Goal: Task Accomplishment & Management: Complete application form

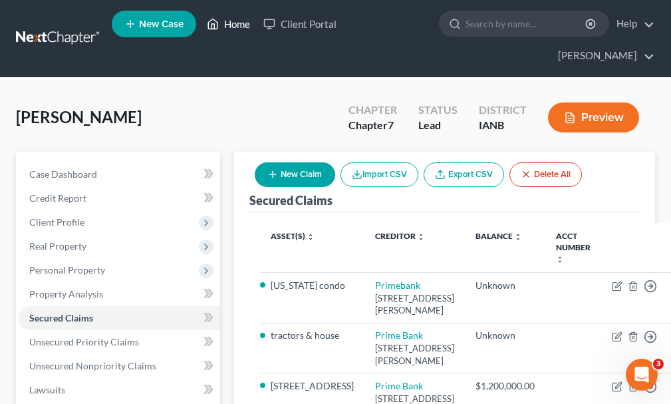
click at [236, 19] on link "Home" at bounding box center [228, 24] width 57 height 24
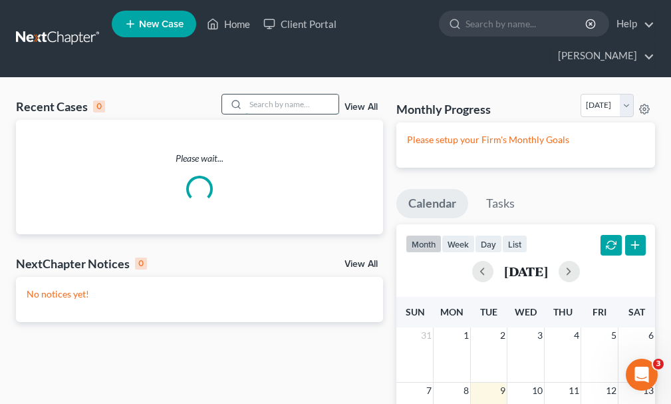
click at [269, 94] on input "search" at bounding box center [291, 103] width 93 height 19
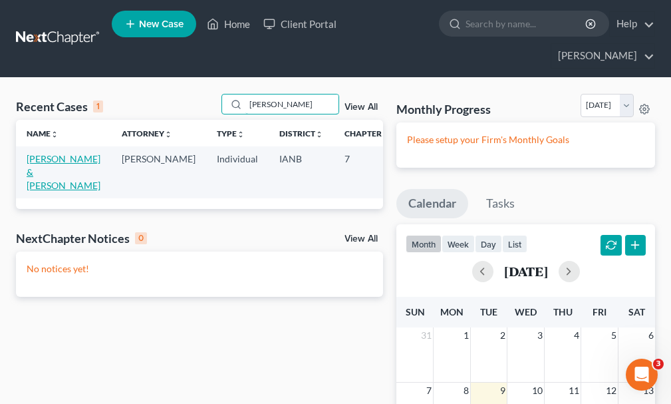
type input "[PERSON_NAME]"
click at [29, 153] on link "[PERSON_NAME] & [PERSON_NAME]" at bounding box center [64, 172] width 74 height 38
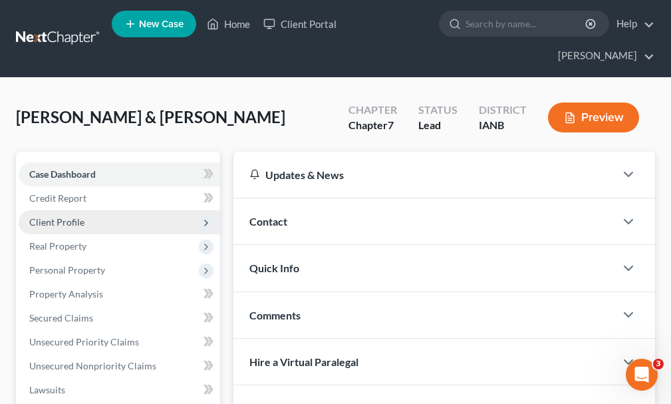
click at [49, 216] on span "Client Profile" at bounding box center [56, 221] width 55 height 11
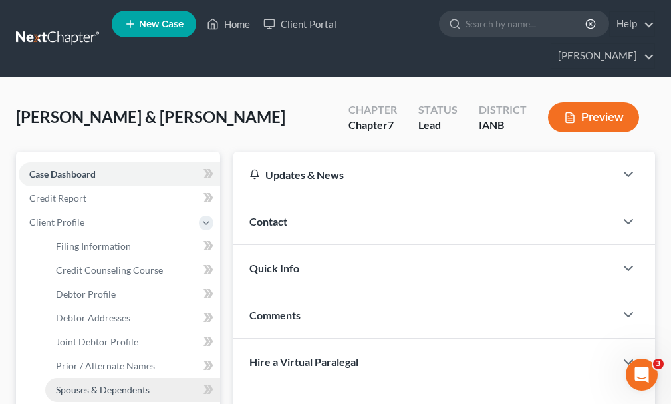
click at [112, 384] on span "Spouses & Dependents" at bounding box center [103, 389] width 94 height 11
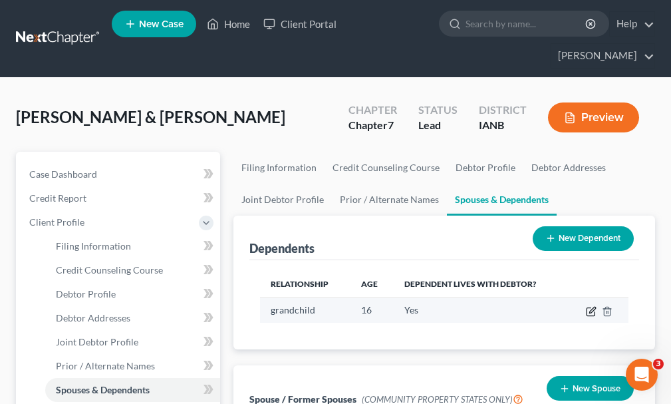
click at [591, 306] on icon "button" at bounding box center [591, 311] width 11 height 11
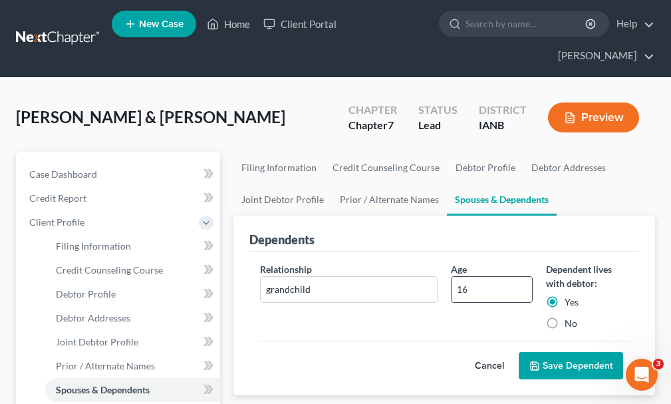
click at [482, 277] on input "16" at bounding box center [492, 289] width 80 height 25
type input "16"
click at [537, 362] on icon "submit" at bounding box center [535, 366] width 8 height 8
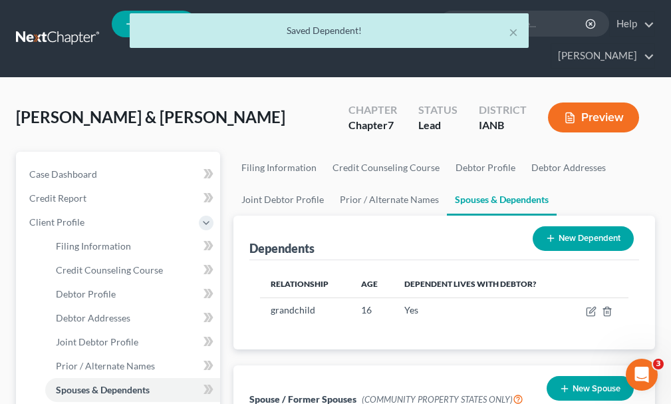
click at [563, 226] on button "New Dependent" at bounding box center [583, 238] width 101 height 25
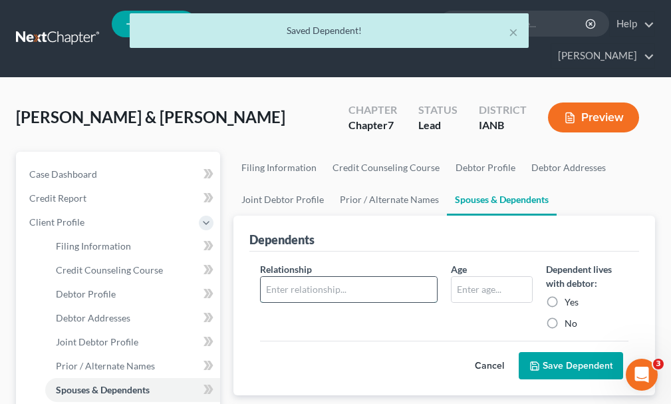
click at [367, 277] on input "text" at bounding box center [349, 289] width 176 height 25
type input "grandchild"
click at [473, 277] on input "text" at bounding box center [492, 289] width 80 height 25
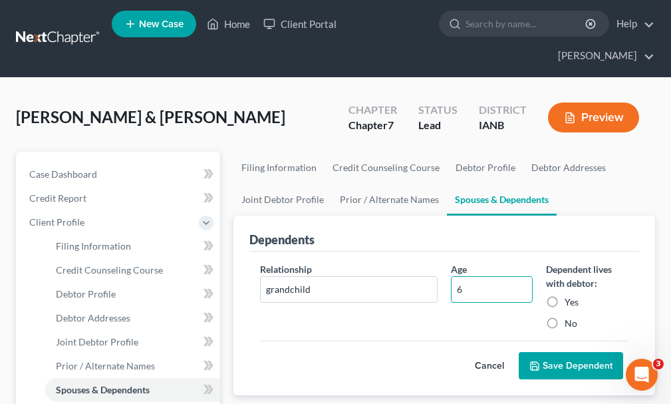
type input "6"
click at [550, 352] on button "Save Dependent" at bounding box center [571, 366] width 104 height 28
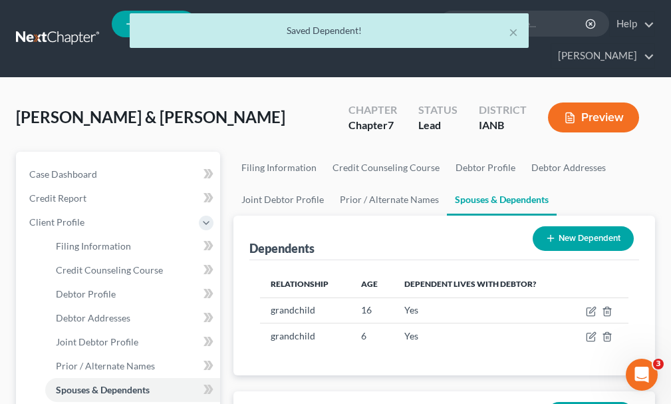
click at [576, 226] on button "New Dependent" at bounding box center [583, 238] width 101 height 25
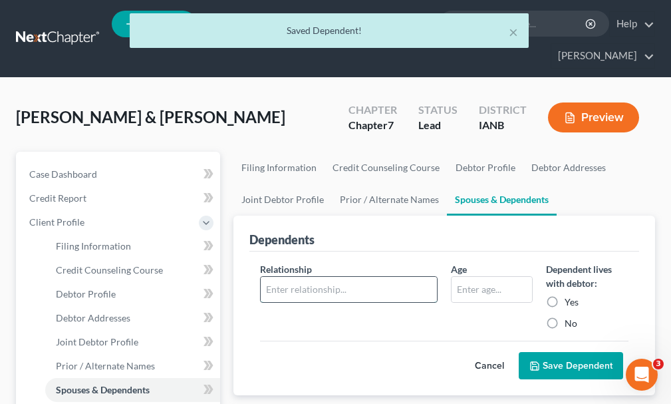
click at [330, 277] on input "text" at bounding box center [349, 289] width 176 height 25
type input "child"
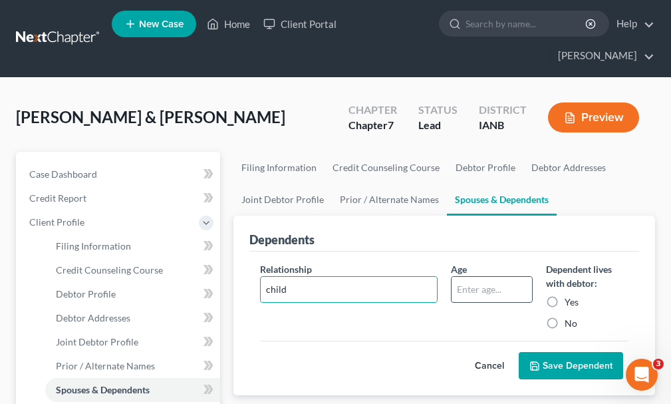
click at [478, 277] on input "text" at bounding box center [492, 289] width 80 height 25
type input "25"
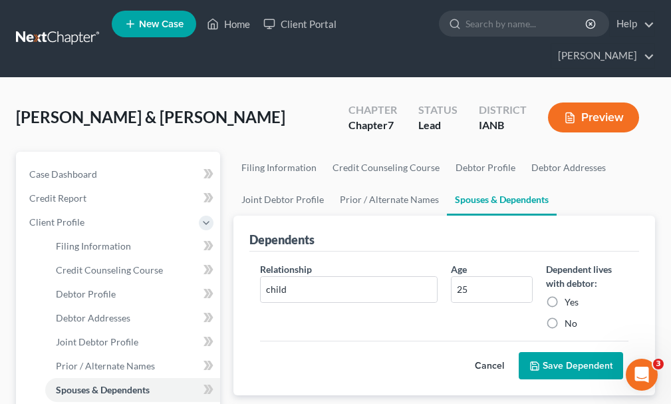
click at [551, 352] on button "Save Dependent" at bounding box center [571, 366] width 104 height 28
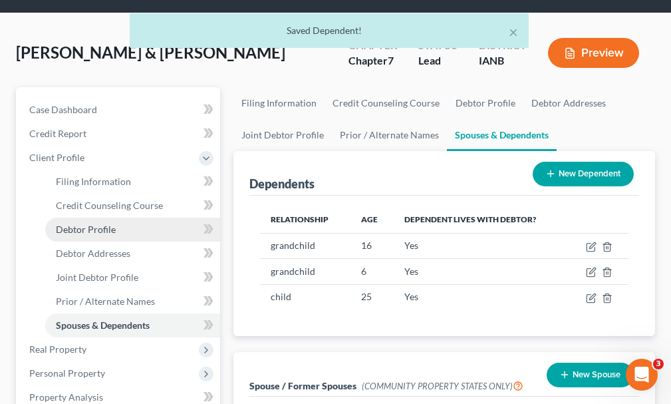
scroll to position [67, 0]
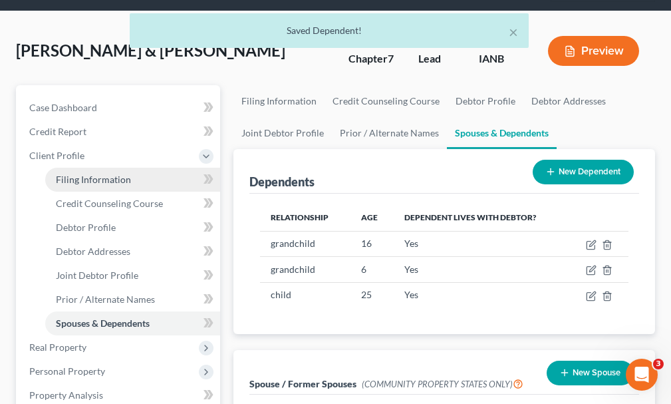
click at [95, 174] on span "Filing Information" at bounding box center [93, 179] width 75 height 11
select select "1"
select select "0"
select select "29"
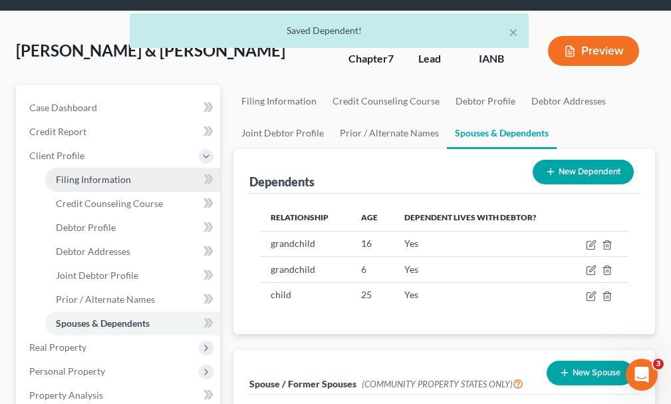
select select "0"
select select "16"
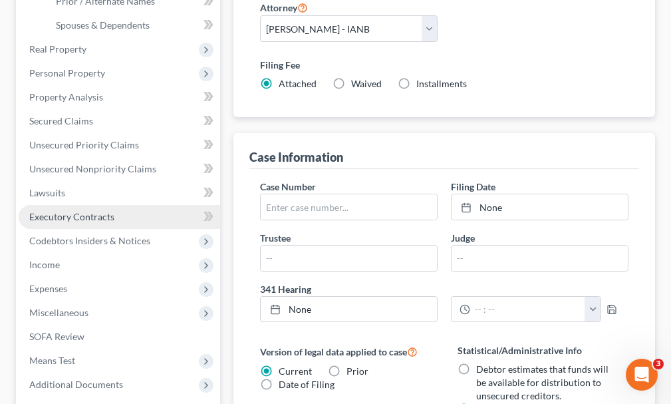
scroll to position [200, 0]
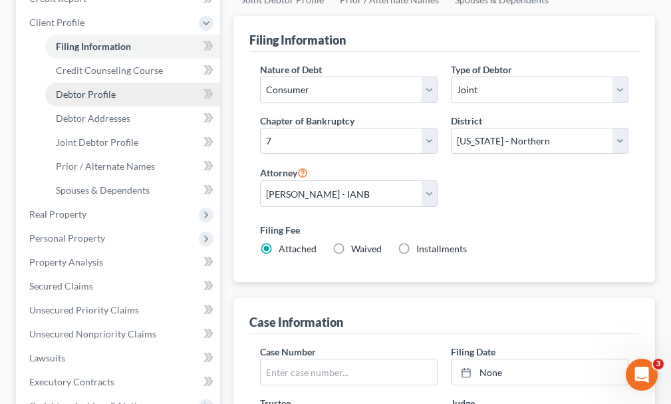
click at [76, 88] on span "Debtor Profile" at bounding box center [86, 93] width 60 height 11
select select "1"
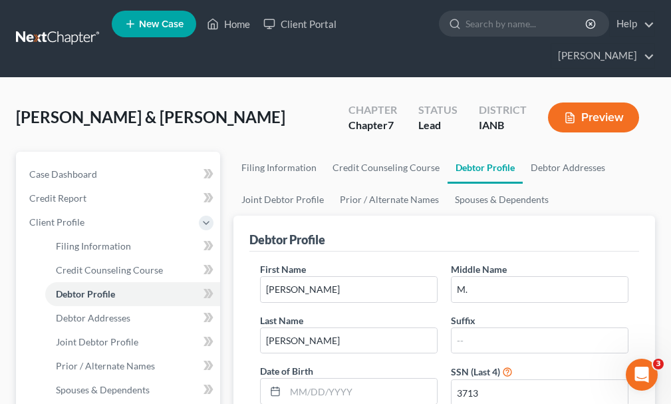
scroll to position [266, 0]
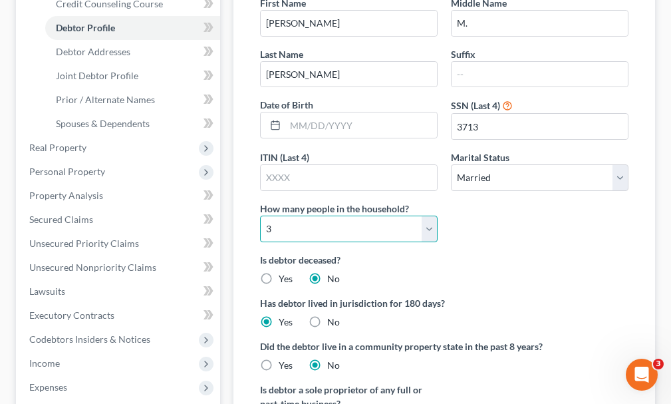
click at [273, 216] on select "Select 1 2 3 4 5 6 7 8 9 10 11 12 13 14 15 16 17 18 19 20" at bounding box center [349, 229] width 178 height 27
select select "4"
click at [260, 216] on select "Select 1 2 3 4 5 6 7 8 9 10 11 12 13 14 15 16 17 18 19 20" at bounding box center [349, 229] width 178 height 27
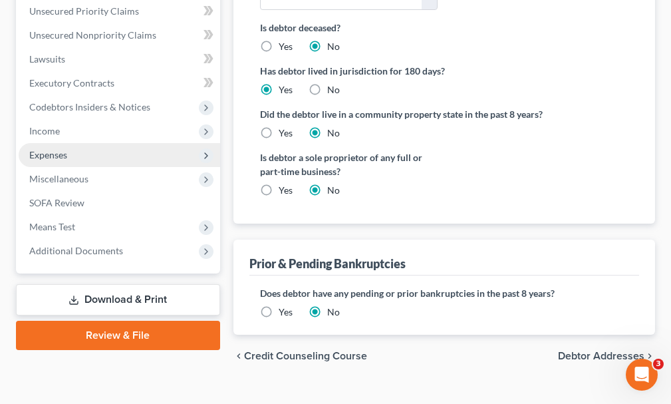
click at [46, 143] on span "Expenses" at bounding box center [120, 155] width 202 height 24
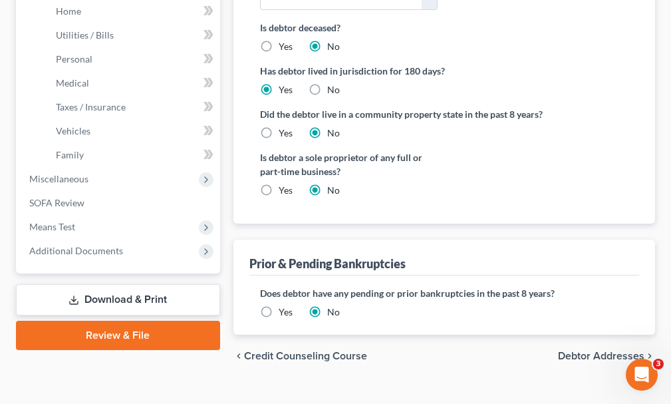
scroll to position [331, 0]
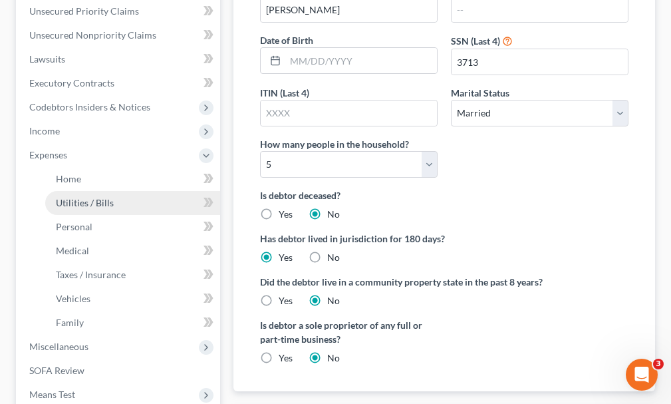
click at [82, 191] on link "Utilities / Bills" at bounding box center [132, 203] width 175 height 24
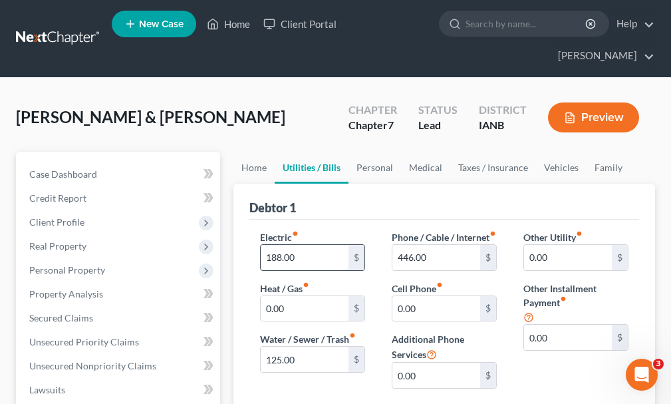
click at [320, 245] on input "188.00" at bounding box center [305, 257] width 88 height 25
type input "260"
type input "175"
type input "500"
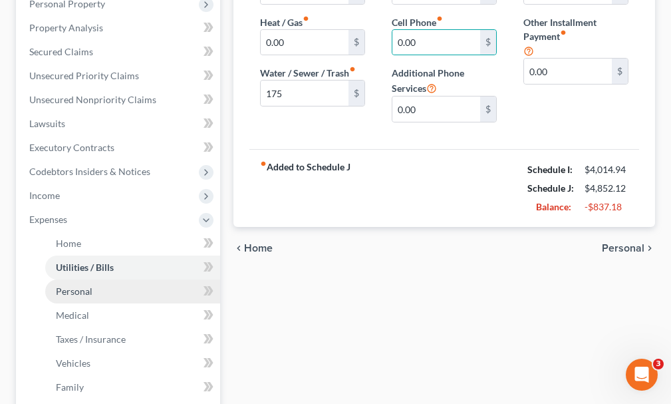
drag, startPoint x: 66, startPoint y: 271, endPoint x: 76, endPoint y: 269, distance: 10.2
click at [66, 285] on span "Personal" at bounding box center [74, 290] width 37 height 11
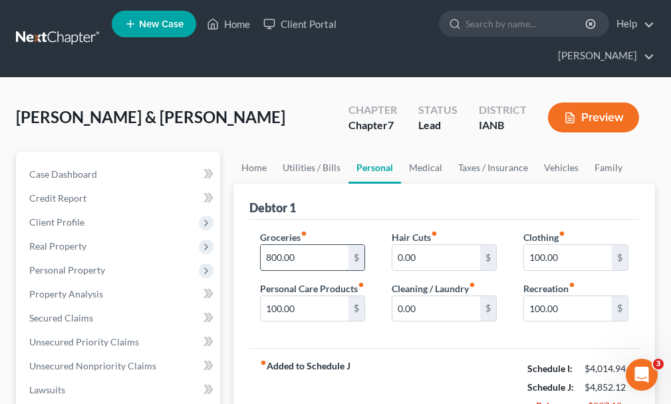
click at [301, 245] on input "800.00" at bounding box center [305, 257] width 88 height 25
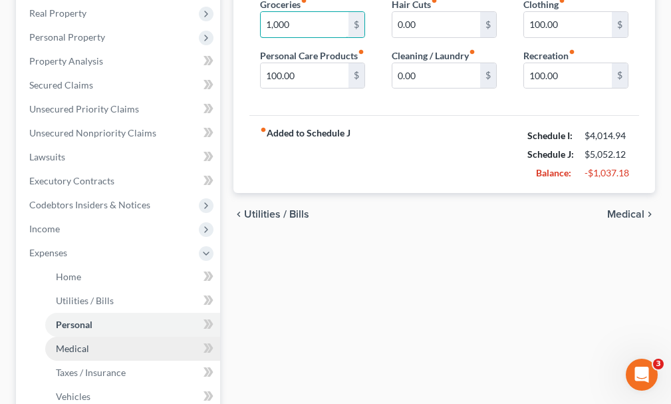
scroll to position [266, 0]
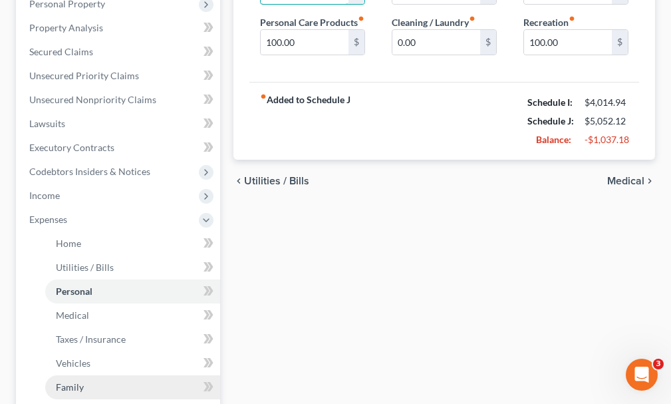
type input "1,000"
click at [69, 381] on span "Family" at bounding box center [70, 386] width 28 height 11
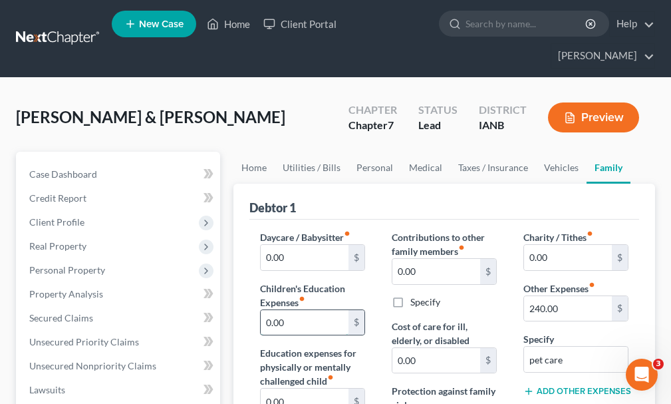
click at [299, 310] on input "0.00" at bounding box center [305, 322] width 88 height 25
click at [295, 245] on input "0.00" at bounding box center [305, 257] width 88 height 25
type input "100"
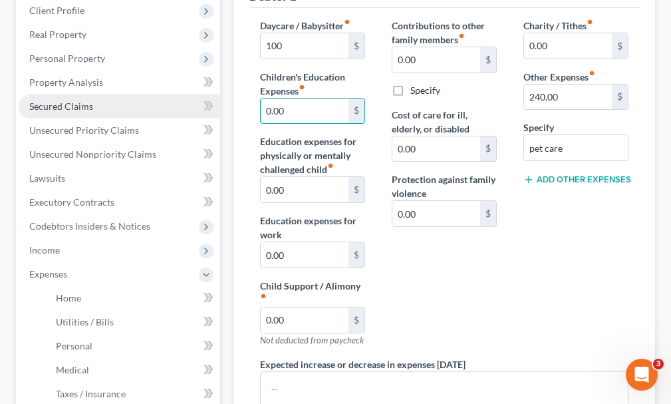
scroll to position [266, 0]
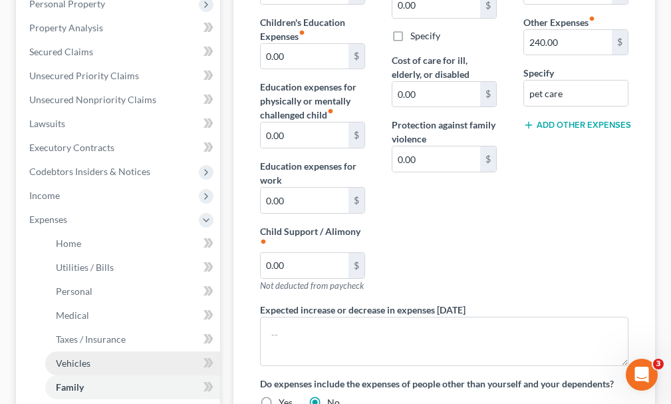
click at [82, 357] on span "Vehicles" at bounding box center [73, 362] width 35 height 11
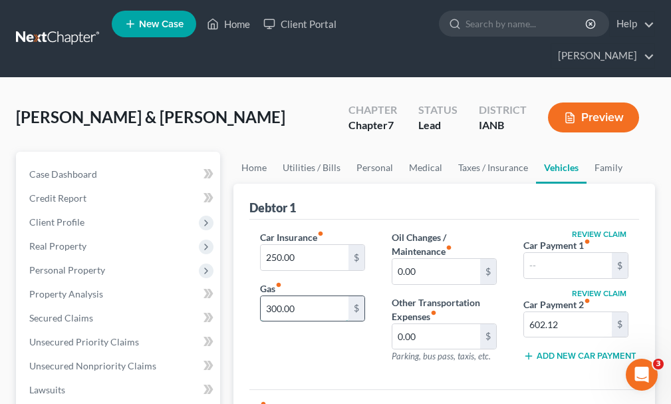
click at [305, 296] on input "300.00" at bounding box center [305, 308] width 88 height 25
type input "500"
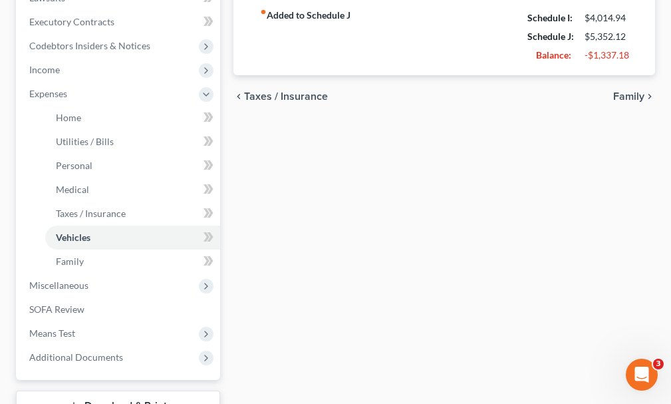
scroll to position [399, 0]
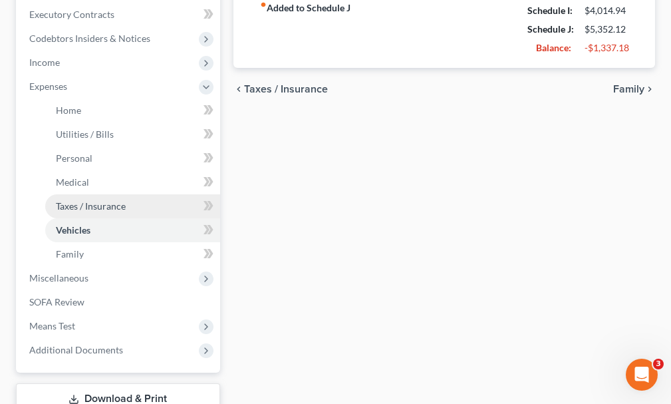
click at [81, 200] on span "Taxes / Insurance" at bounding box center [91, 205] width 70 height 11
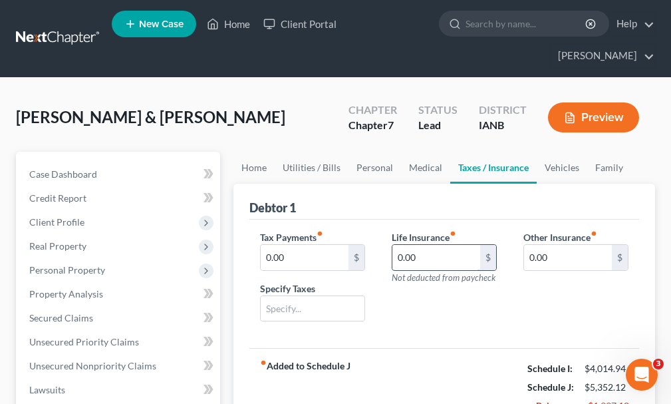
click at [439, 245] on input "0.00" at bounding box center [437, 257] width 88 height 25
type input "50"
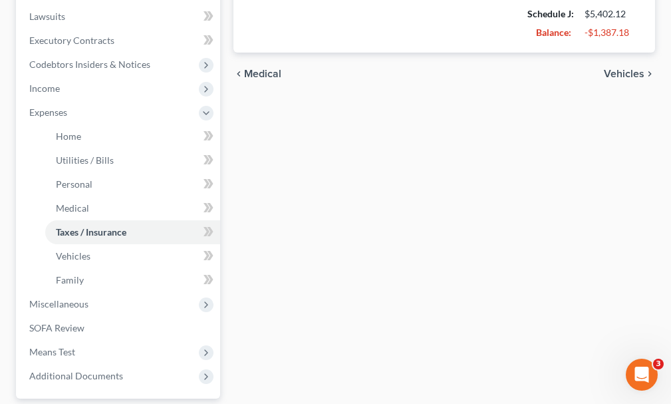
scroll to position [399, 0]
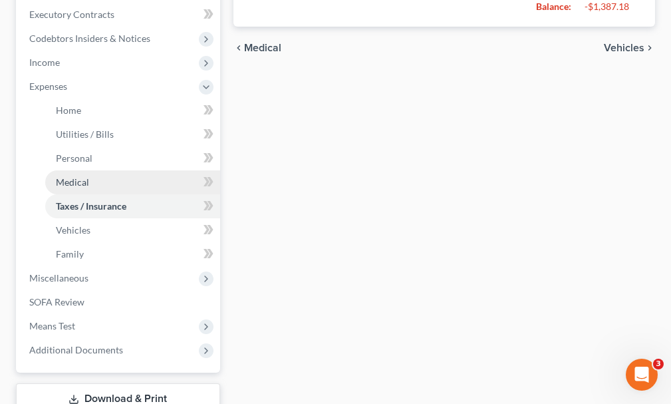
click at [77, 176] on span "Medical" at bounding box center [72, 181] width 33 height 11
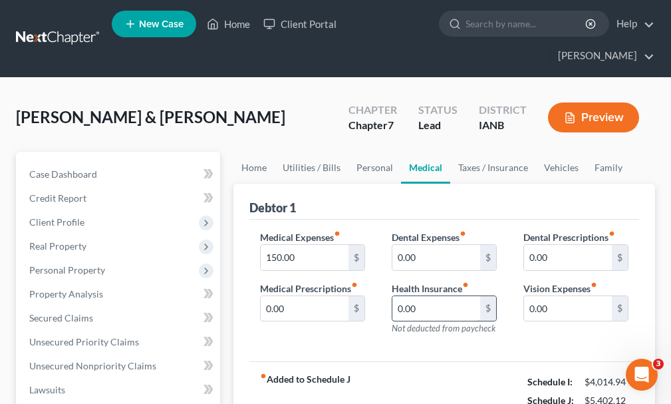
click at [438, 296] on input "0.00" at bounding box center [437, 308] width 88 height 25
type input "400"
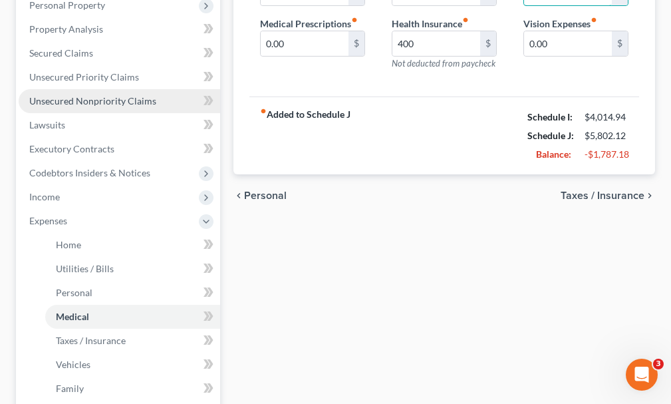
scroll to position [333, 0]
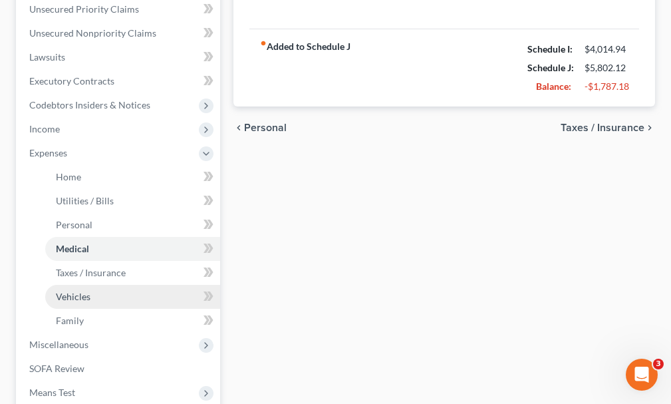
click at [73, 291] on span "Vehicles" at bounding box center [73, 296] width 35 height 11
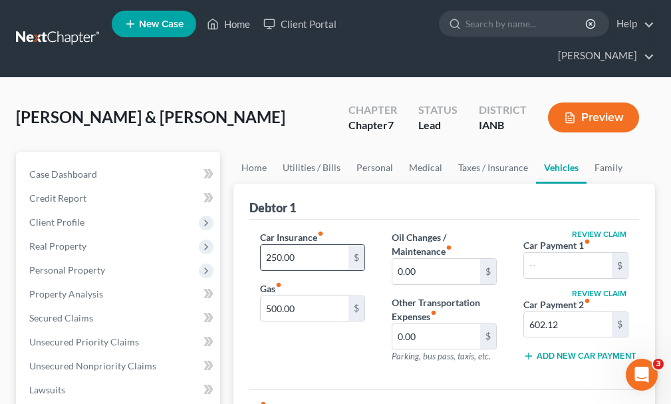
click at [295, 245] on input "250.00" at bounding box center [305, 257] width 88 height 25
type input "500"
click at [561, 253] on input "text" at bounding box center [568, 265] width 88 height 25
type input "602.12"
type input "450"
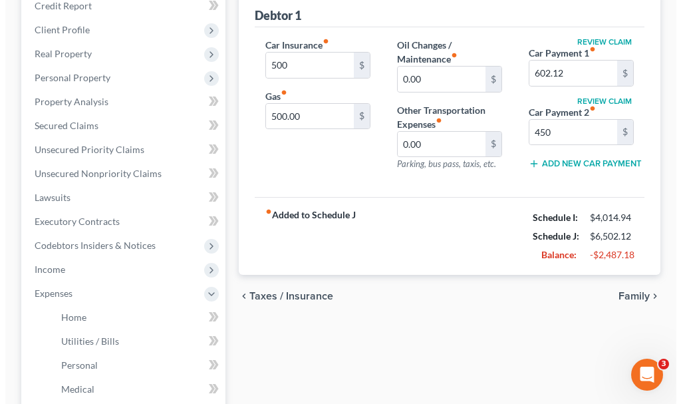
scroll to position [200, 0]
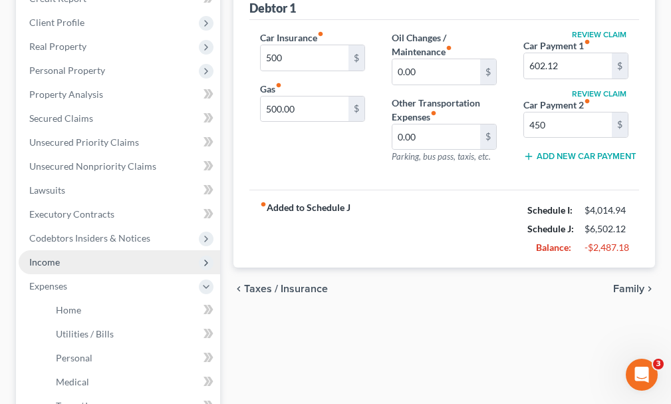
click at [46, 256] on span "Income" at bounding box center [44, 261] width 31 height 11
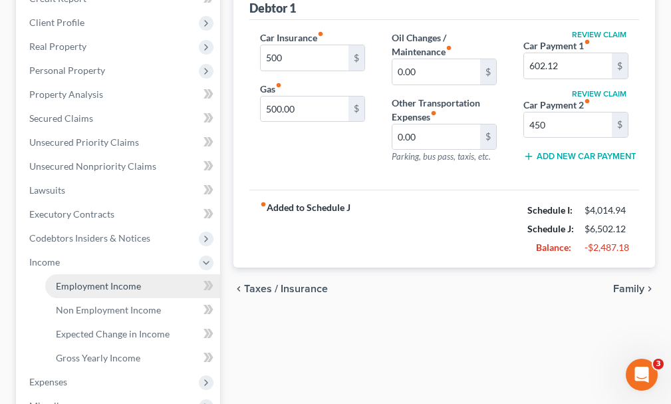
click at [100, 280] on span "Employment Income" at bounding box center [98, 285] width 85 height 11
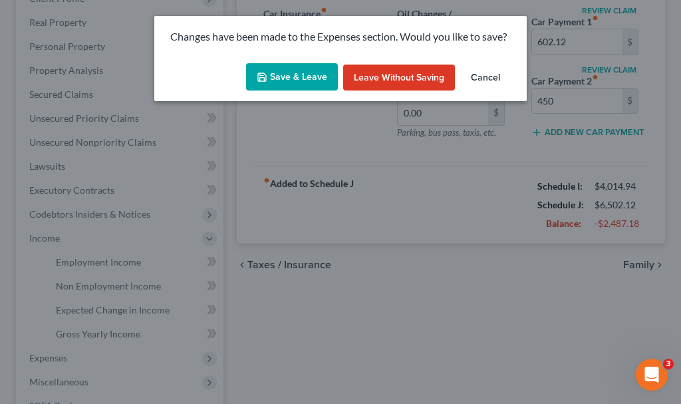
click at [294, 71] on button "Save & Leave" at bounding box center [292, 77] width 92 height 28
type input "500.00"
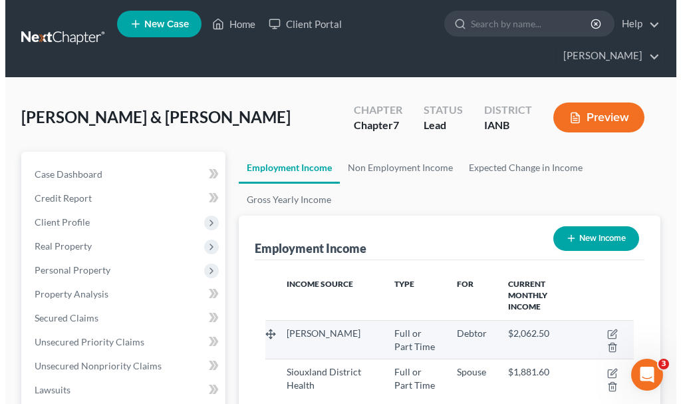
scroll to position [184, 395]
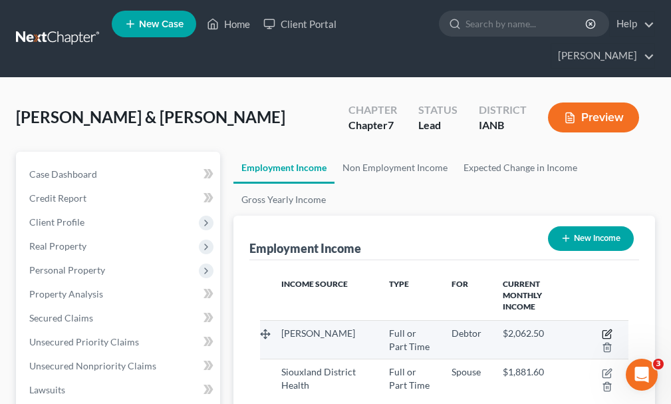
click at [607, 329] on icon "button" at bounding box center [607, 334] width 11 height 11
select select "0"
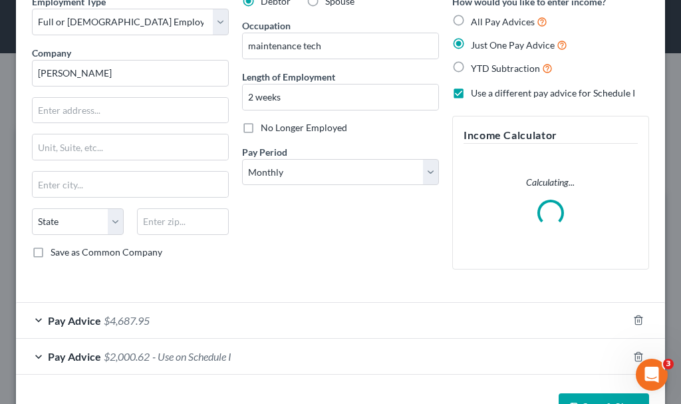
scroll to position [100, 0]
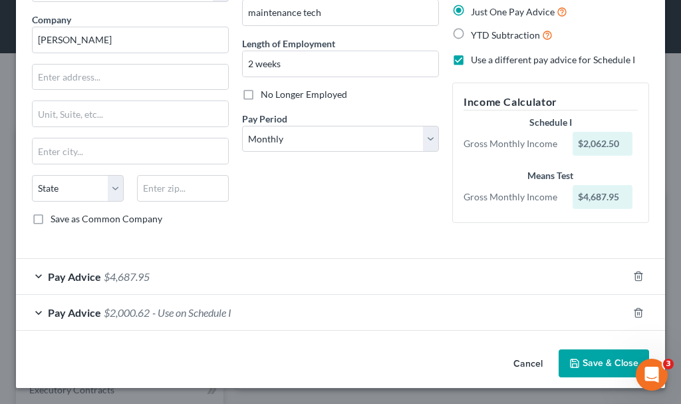
click at [193, 309] on span "- Use on Schedule I" at bounding box center [191, 312] width 79 height 13
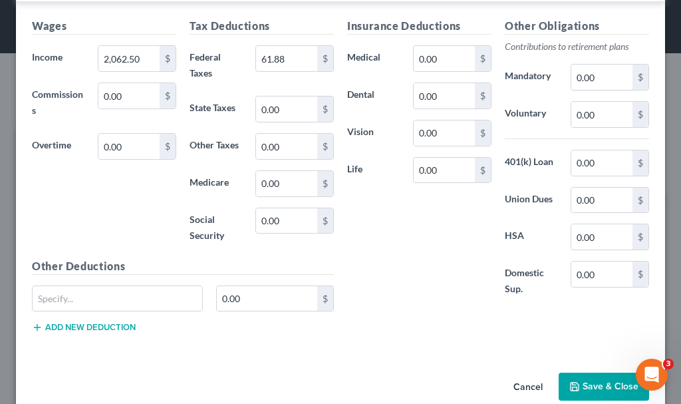
scroll to position [432, 0]
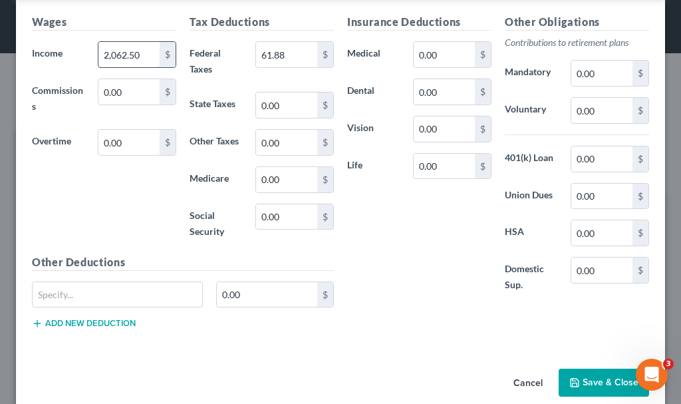
click at [144, 57] on input "2,062.50" at bounding box center [128, 54] width 61 height 25
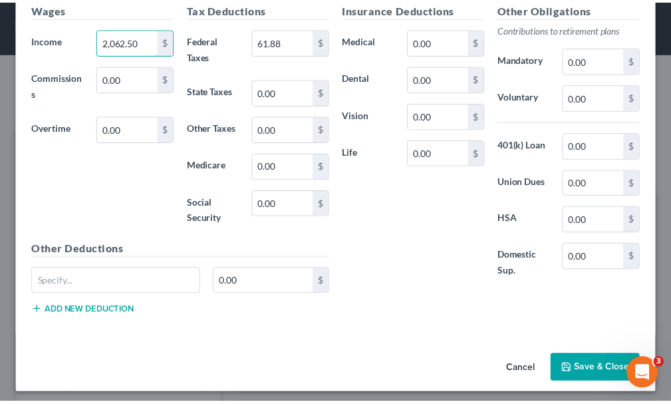
scroll to position [452, 0]
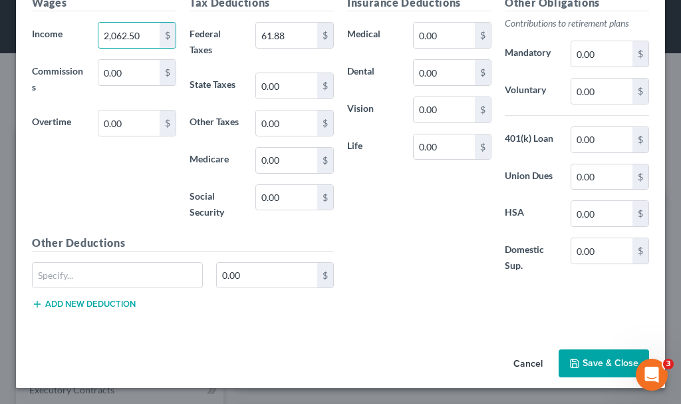
click at [574, 361] on button "Save & Close" at bounding box center [604, 363] width 90 height 28
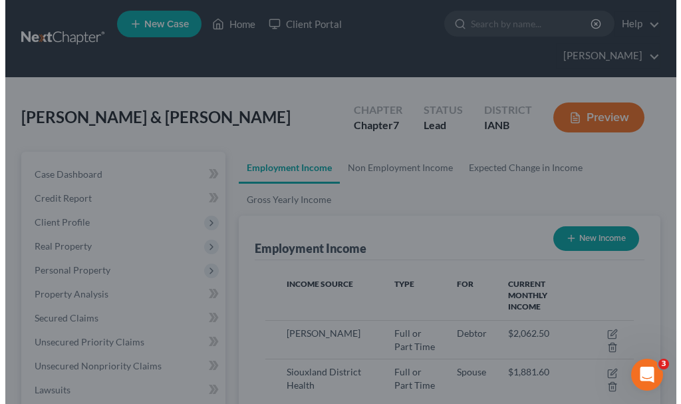
scroll to position [665092, 664881]
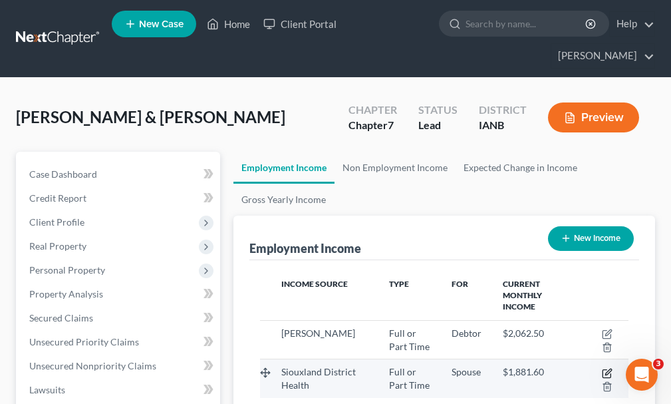
click at [607, 368] on icon "button" at bounding box center [607, 373] width 11 height 11
select select "0"
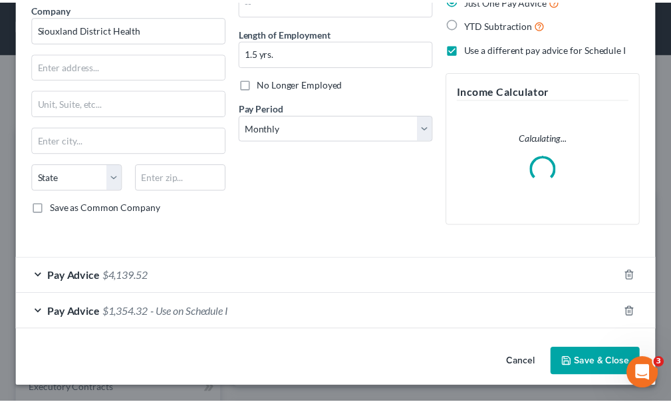
scroll to position [100, 0]
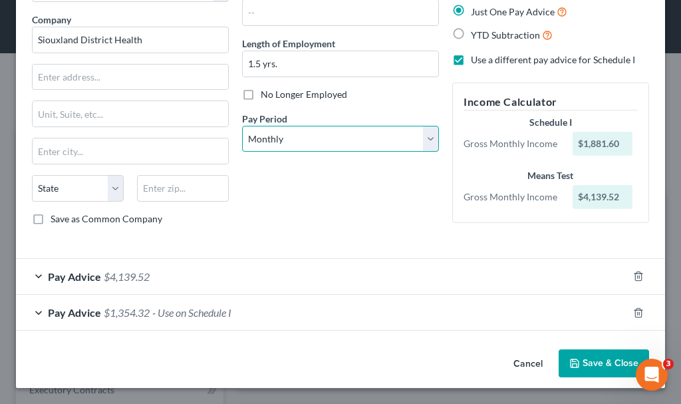
click at [317, 138] on select "Select Monthly Twice Monthly Every Other Week Weekly" at bounding box center [340, 139] width 197 height 27
click at [242, 126] on select "Select Monthly Twice Monthly Every Other Week Weekly" at bounding box center [340, 139] width 197 height 27
click at [309, 142] on select "Select Monthly Twice Monthly Every Other Week Weekly" at bounding box center [340, 139] width 197 height 27
select select "2"
click at [242, 126] on select "Select Monthly Twice Monthly Every Other Week Weekly" at bounding box center [340, 139] width 197 height 27
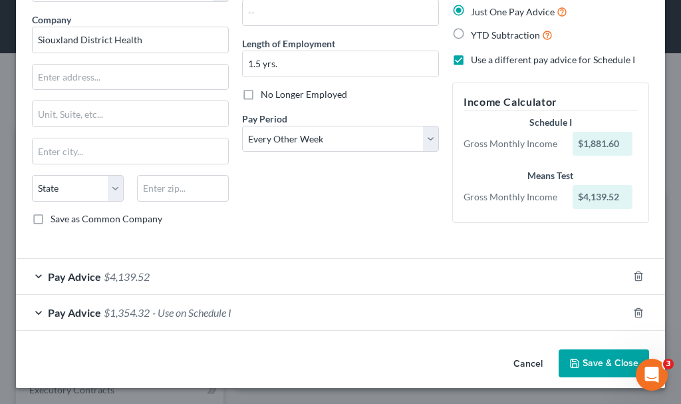
click at [581, 363] on button "Save & Close" at bounding box center [604, 363] width 90 height 28
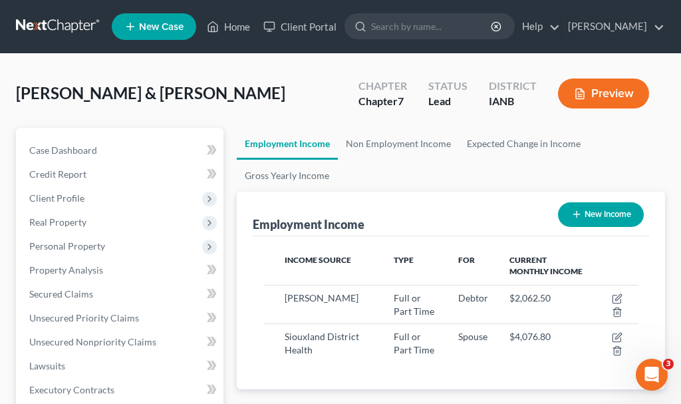
scroll to position [665092, 664881]
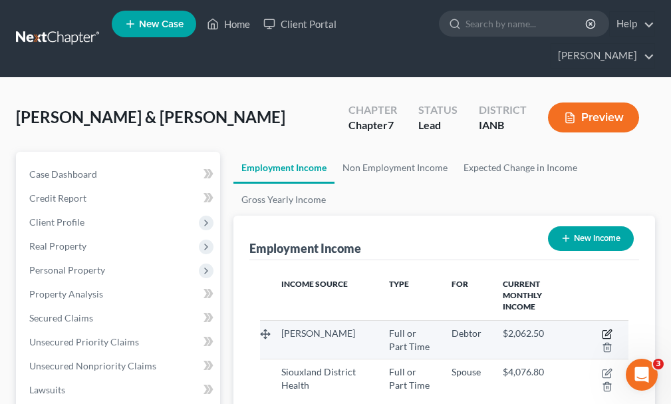
click at [607, 329] on icon "button" at bounding box center [608, 332] width 6 height 6
select select "0"
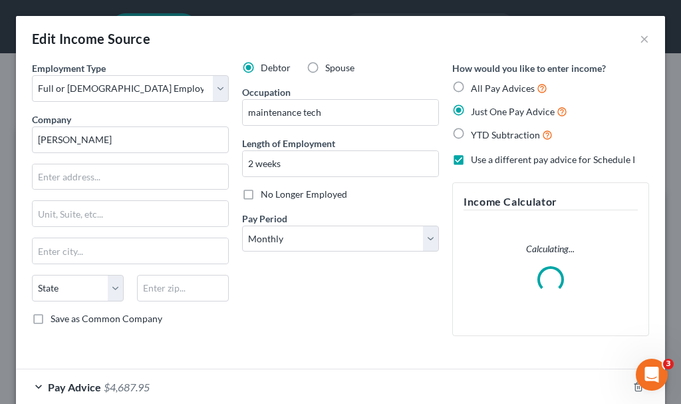
scroll to position [188, 402]
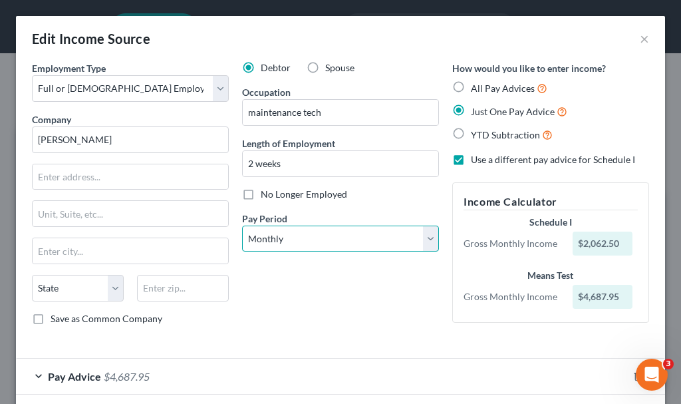
click at [289, 232] on select "Select Monthly Twice Monthly Every Other Week Weekly" at bounding box center [340, 239] width 197 height 27
select select "2"
click at [242, 226] on select "Select Monthly Twice Monthly Every Other Week Weekly" at bounding box center [340, 239] width 197 height 27
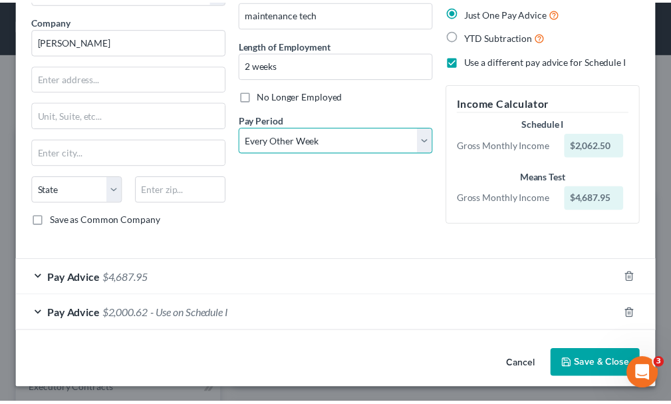
scroll to position [100, 0]
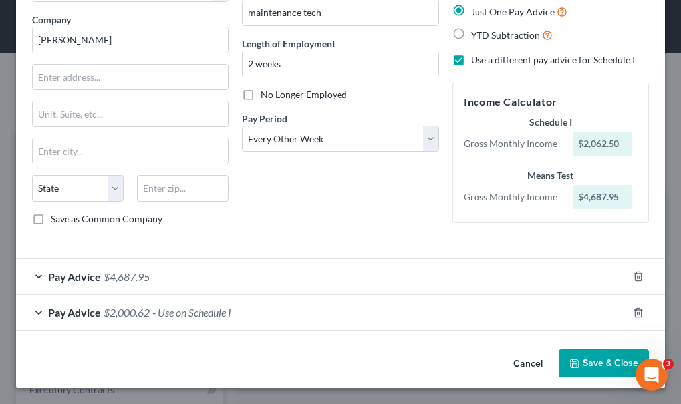
click at [582, 356] on button "Save & Close" at bounding box center [604, 363] width 90 height 28
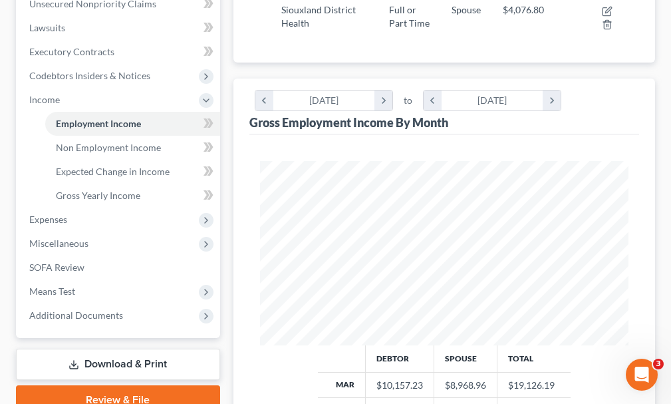
scroll to position [399, 0]
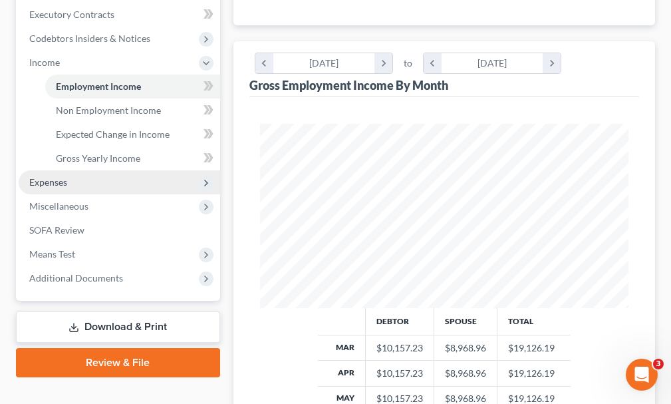
click at [47, 176] on span "Expenses" at bounding box center [48, 181] width 38 height 11
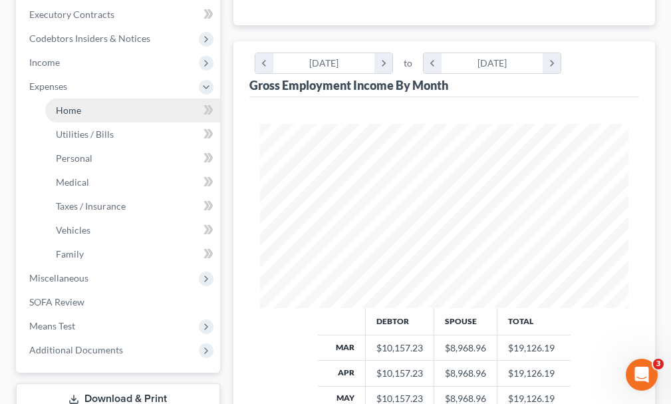
click at [67, 104] on span "Home" at bounding box center [68, 109] width 25 height 11
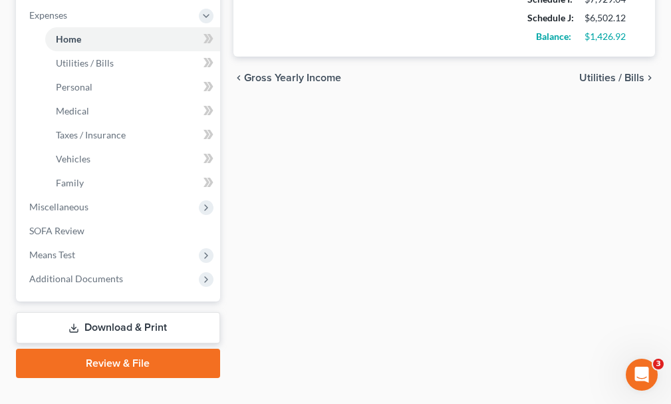
scroll to position [471, 0]
click at [75, 322] on icon at bounding box center [74, 327] width 11 height 11
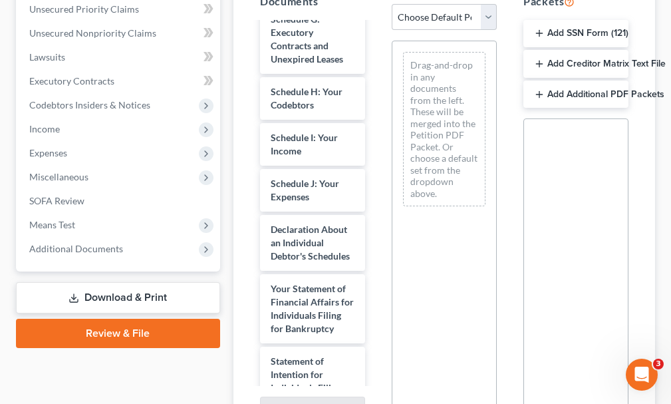
scroll to position [416, 0]
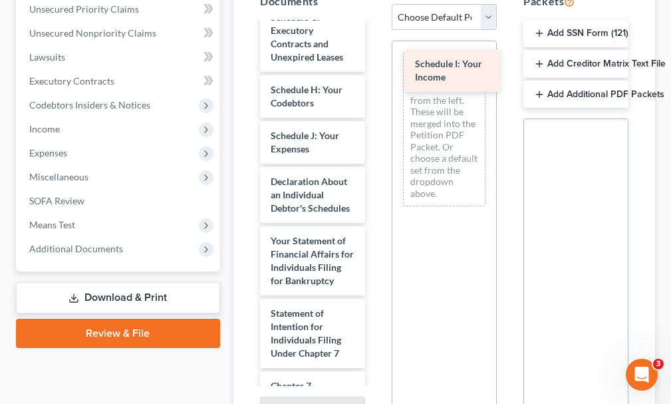
drag, startPoint x: 290, startPoint y: 115, endPoint x: 434, endPoint y: 67, distance: 152.1
click at [376, 67] on div "Schedule I: Your Income Voluntary Petition for Individuals Filing for Bankruptc…" at bounding box center [312, 165] width 126 height 1116
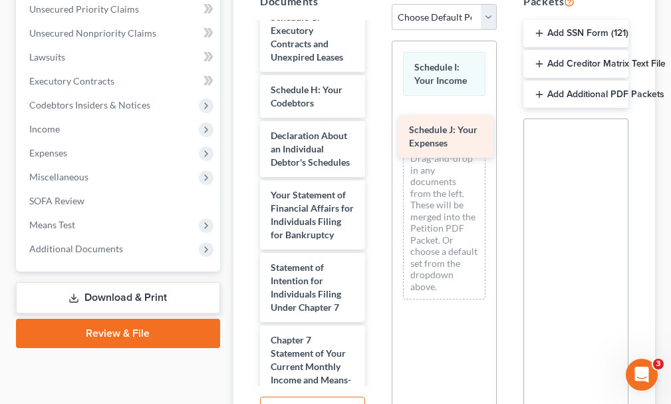
drag, startPoint x: 292, startPoint y: 117, endPoint x: 436, endPoint y: 132, distance: 144.4
click at [376, 132] on div "Schedule J: Your Expenses Voluntary Petition for Individuals Filing for Bankrup…" at bounding box center [312, 142] width 126 height 1070
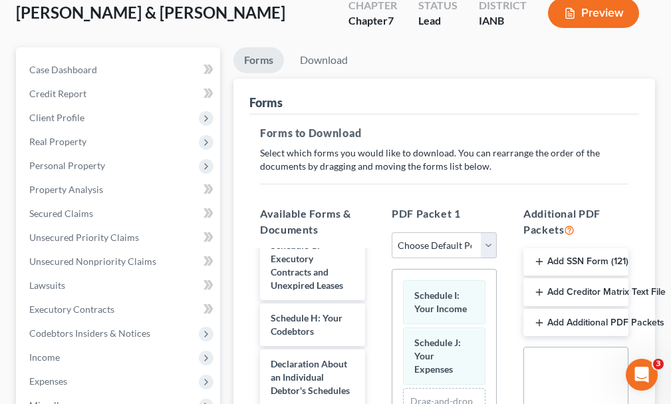
scroll to position [67, 0]
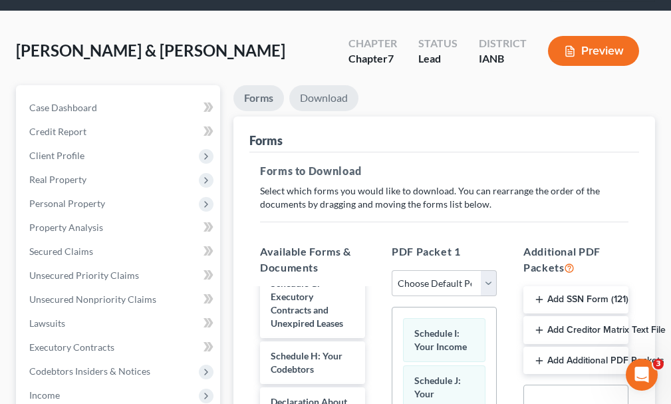
click at [330, 85] on link "Download" at bounding box center [323, 98] width 69 height 26
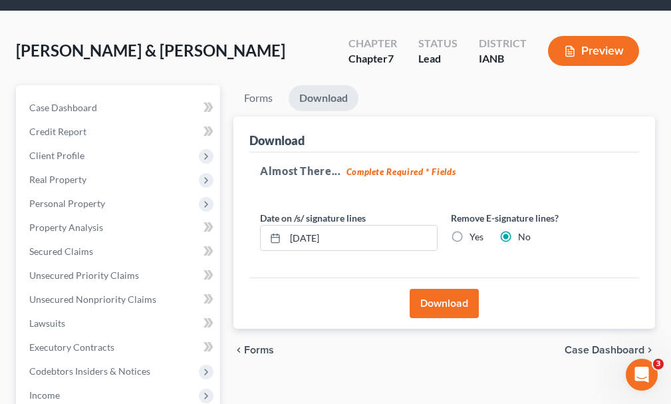
click at [434, 289] on button "Download" at bounding box center [444, 303] width 69 height 29
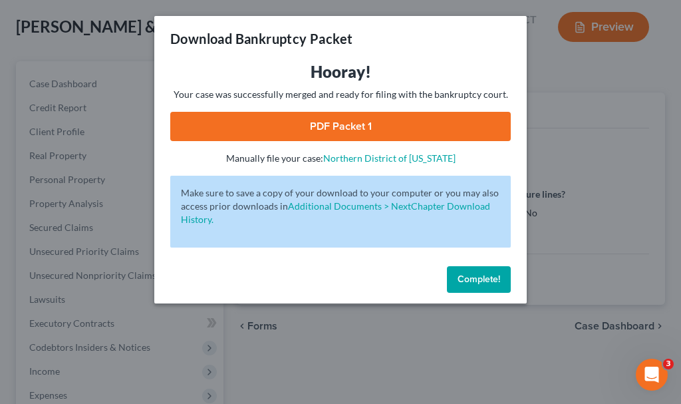
click at [351, 120] on link "PDF Packet 1" at bounding box center [340, 126] width 341 height 29
click at [469, 273] on span "Complete!" at bounding box center [479, 278] width 43 height 11
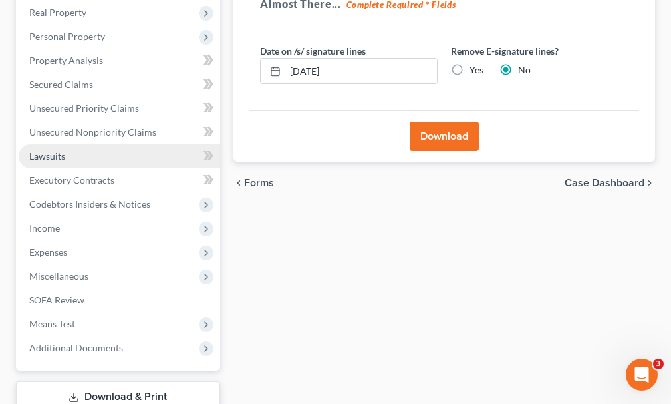
scroll to position [303, 0]
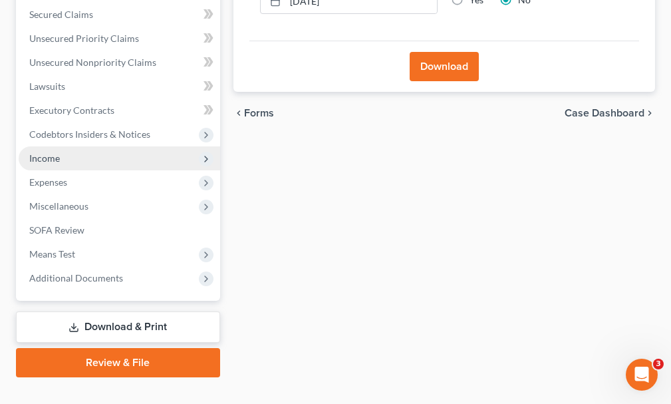
click at [45, 152] on span "Income" at bounding box center [44, 157] width 31 height 11
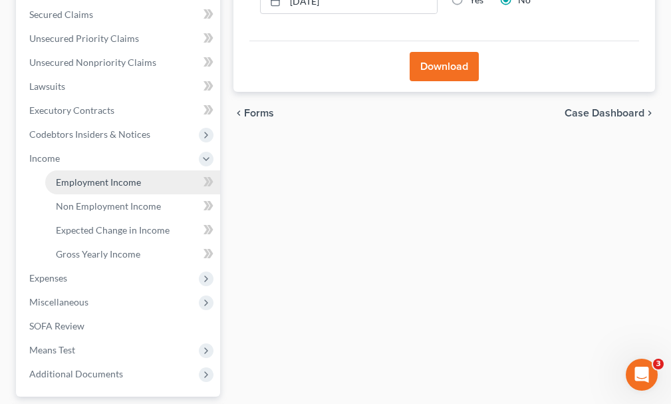
click at [88, 176] on span "Employment Income" at bounding box center [98, 181] width 85 height 11
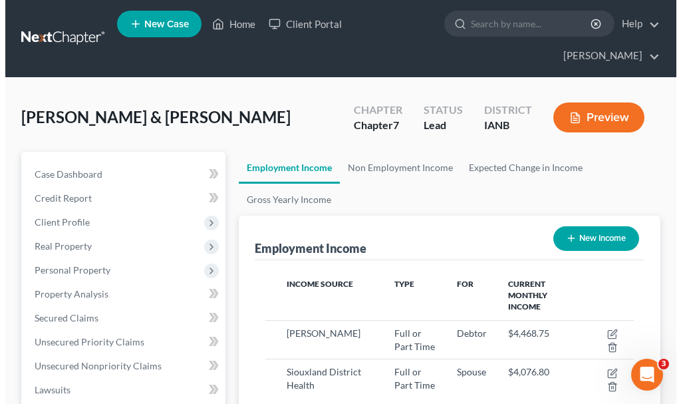
scroll to position [184, 395]
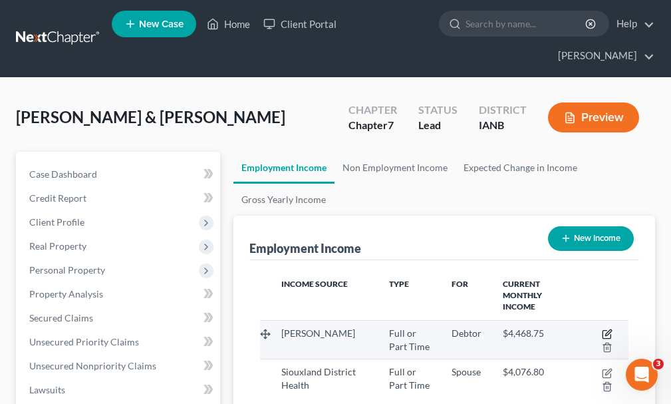
click at [603, 329] on icon "button" at bounding box center [607, 334] width 11 height 11
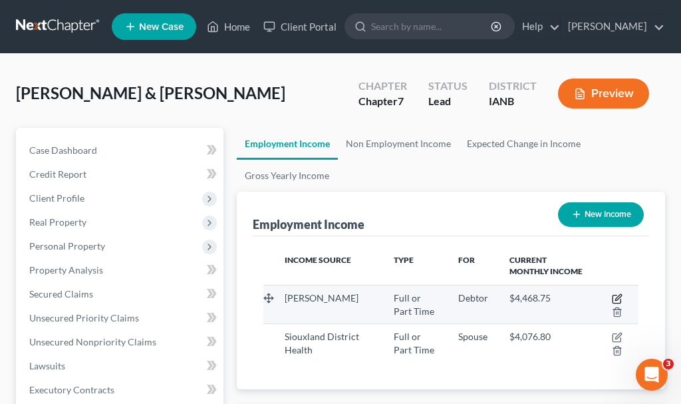
select select "0"
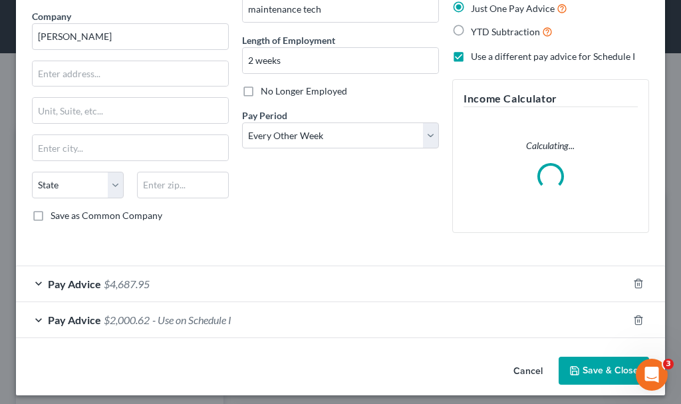
scroll to position [110, 0]
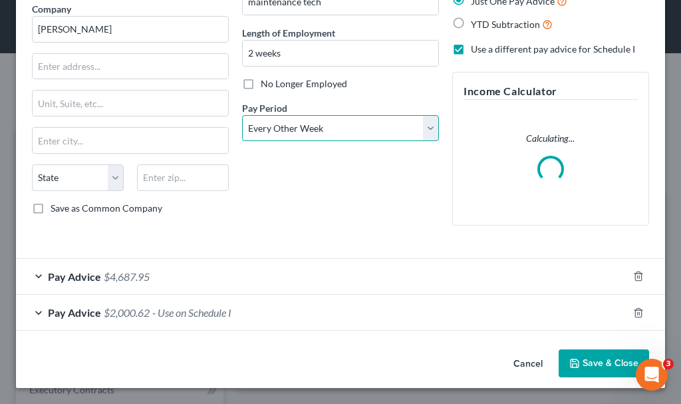
click at [424, 123] on select "Select Monthly Twice Monthly Every Other Week Weekly" at bounding box center [340, 128] width 197 height 27
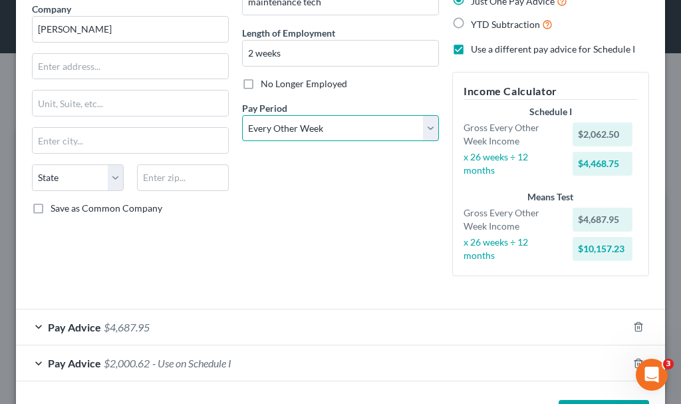
select select "0"
click at [242, 115] on select "Select Monthly Twice Monthly Every Other Week Weekly" at bounding box center [340, 128] width 197 height 27
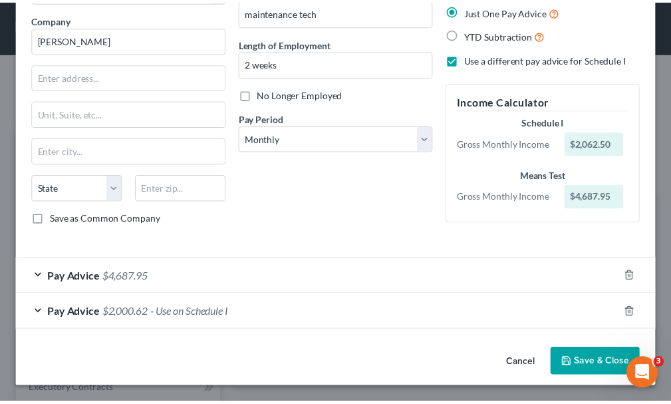
scroll to position [100, 0]
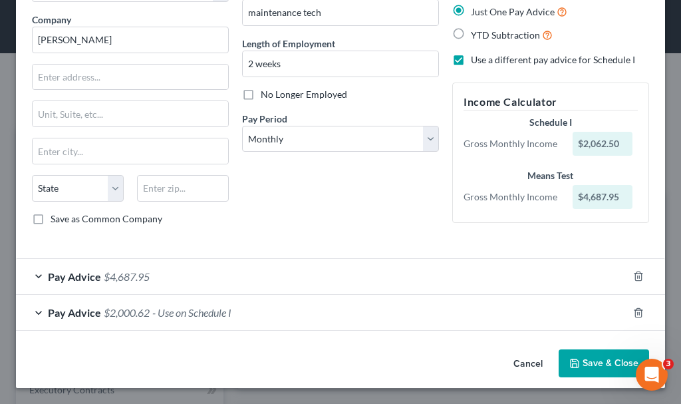
click at [584, 363] on button "Save & Close" at bounding box center [604, 363] width 90 height 28
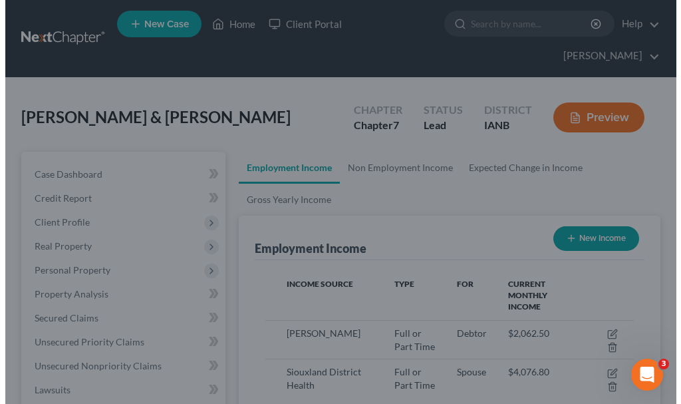
scroll to position [665092, 664881]
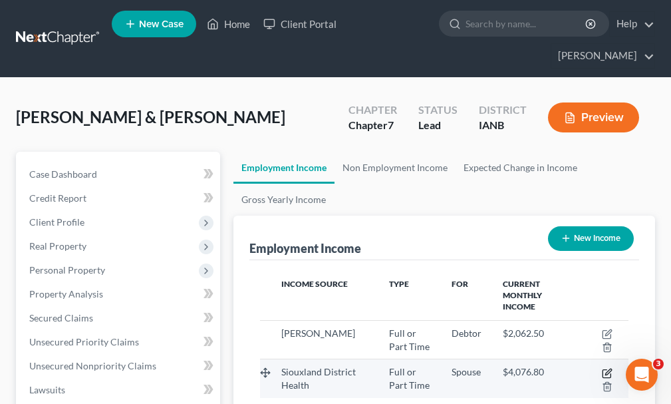
click at [607, 368] on icon "button" at bounding box center [607, 373] width 11 height 11
select select "0"
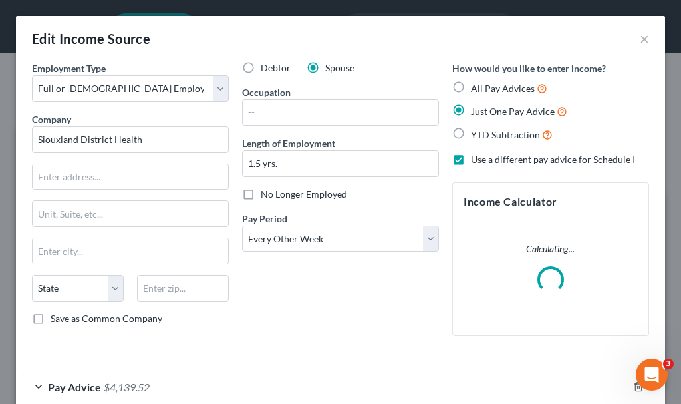
scroll to position [188, 402]
click at [326, 232] on select "Select Monthly Twice Monthly Every Other Week Weekly" at bounding box center [340, 239] width 197 height 27
select select "0"
click at [242, 226] on select "Select Monthly Twice Monthly Every Other Week Weekly" at bounding box center [340, 239] width 197 height 27
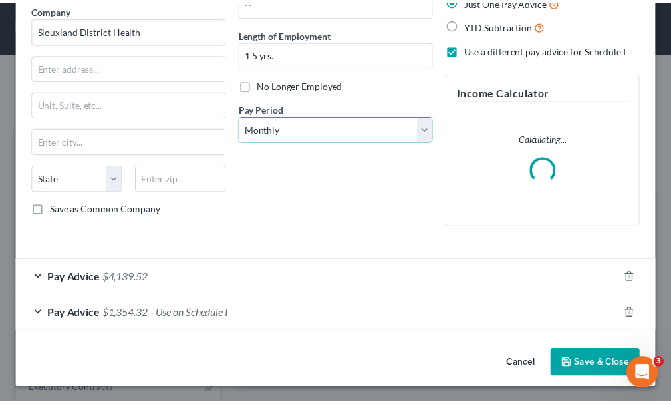
scroll to position [110, 0]
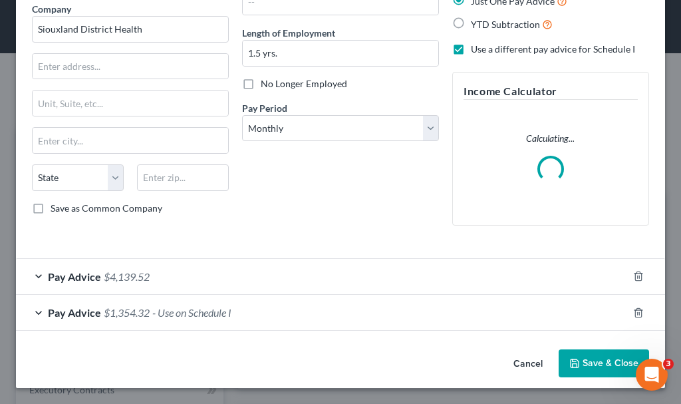
click at [569, 361] on icon "button" at bounding box center [574, 363] width 11 height 11
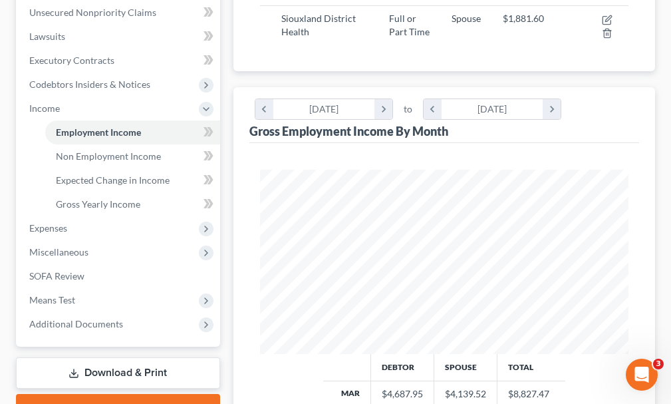
scroll to position [399, 0]
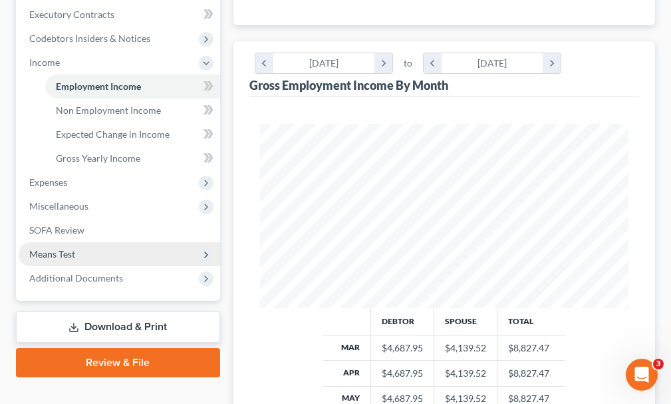
click at [44, 248] on span "Means Test" at bounding box center [52, 253] width 46 height 11
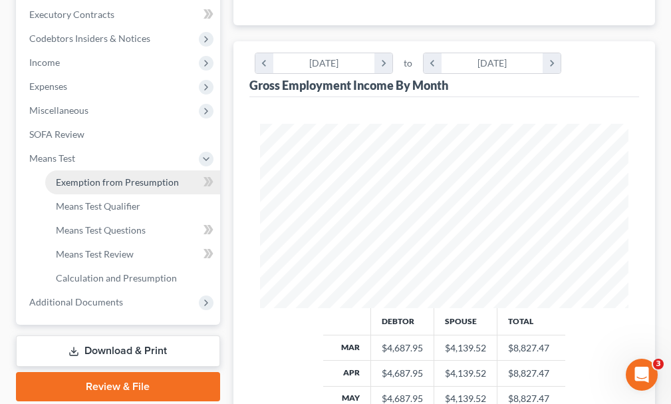
click at [102, 176] on span "Exemption from Presumption" at bounding box center [117, 181] width 123 height 11
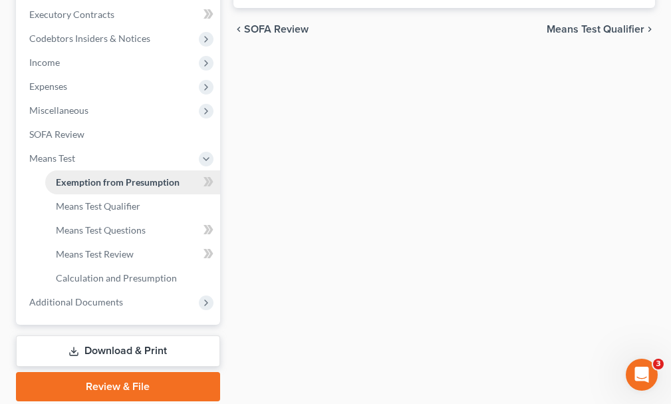
radio input "true"
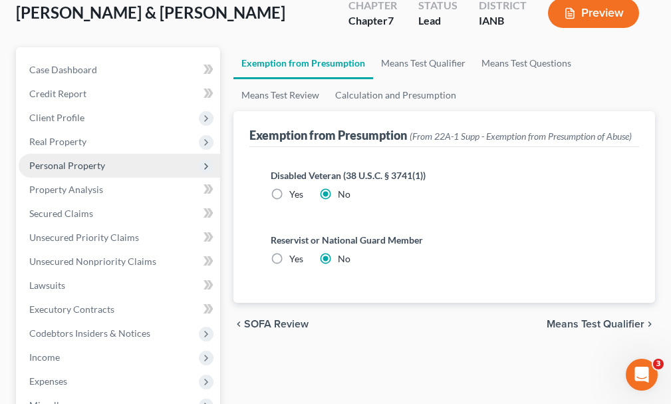
scroll to position [266, 0]
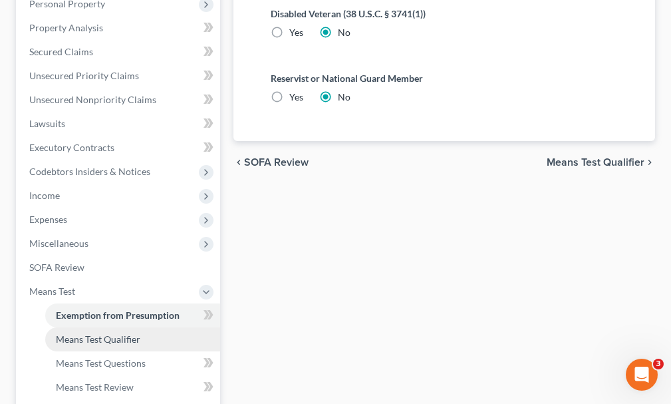
click at [103, 333] on span "Means Test Qualifier" at bounding box center [98, 338] width 84 height 11
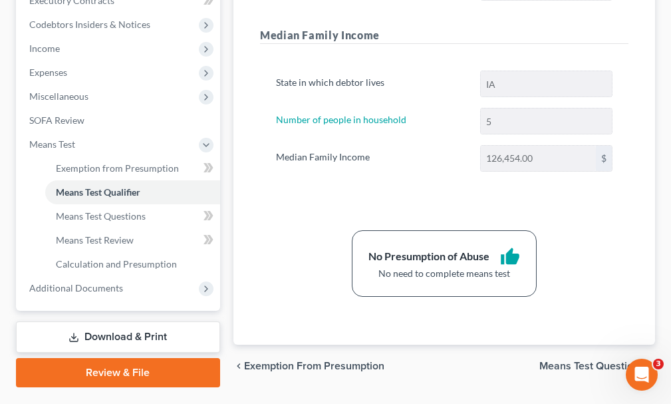
scroll to position [423, 0]
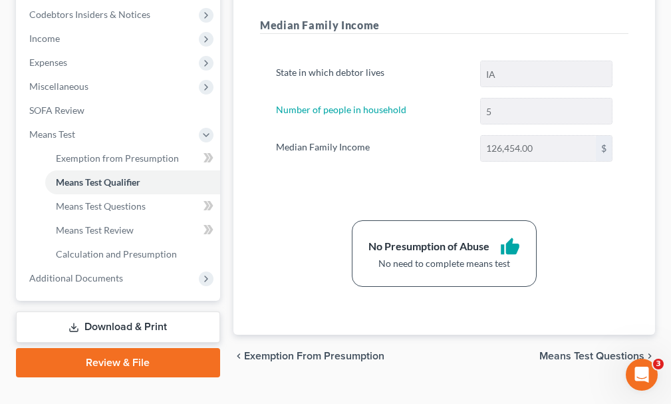
click at [105, 311] on link "Download & Print" at bounding box center [118, 326] width 204 height 31
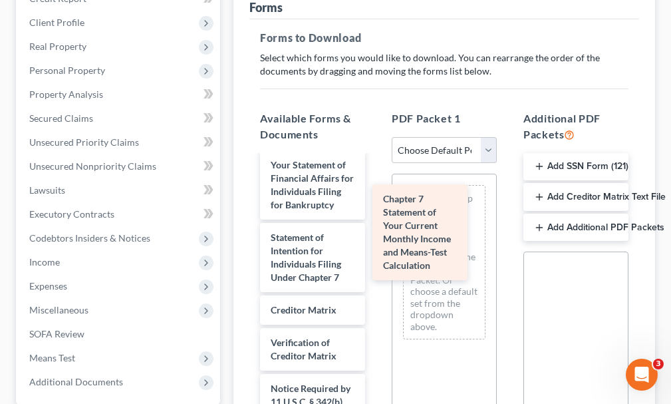
scroll to position [711, 0]
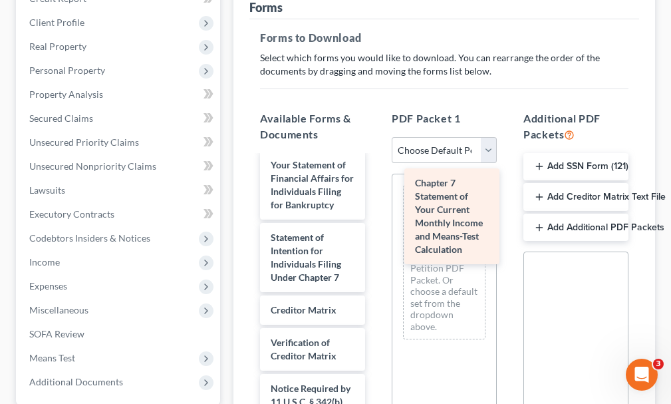
drag, startPoint x: 294, startPoint y: 298, endPoint x: 438, endPoint y: 216, distance: 165.9
click at [376, 216] on div "Chapter 7 Statement of Your Current Monthly Income and Means-Test Calculation V…" at bounding box center [312, 1] width 126 height 1030
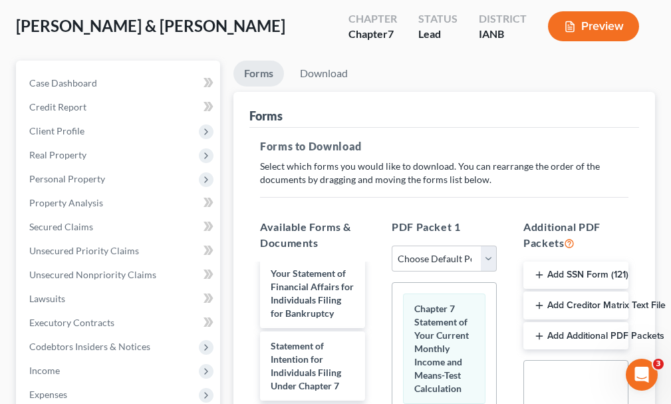
scroll to position [0, 0]
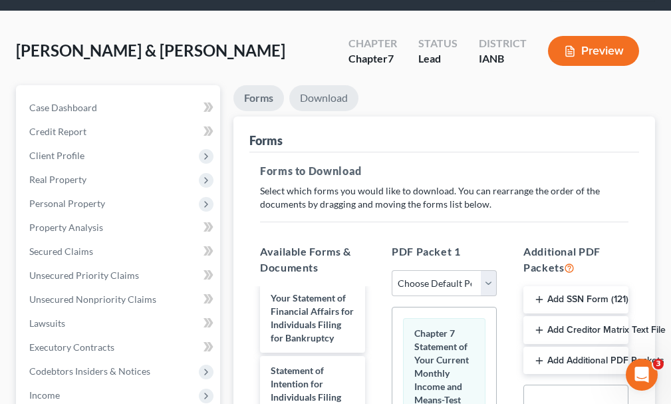
click at [325, 85] on link "Download" at bounding box center [323, 98] width 69 height 26
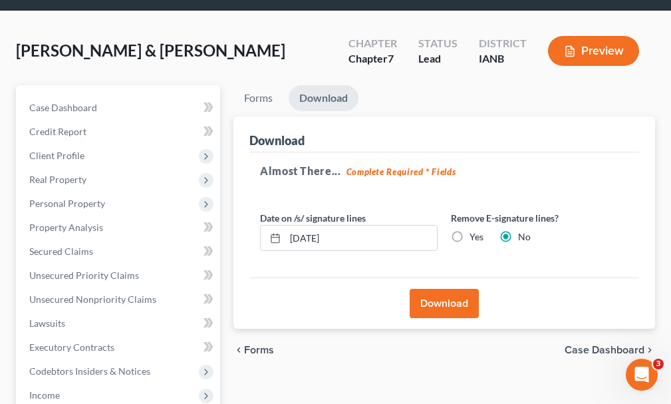
click at [434, 289] on button "Download" at bounding box center [444, 303] width 69 height 29
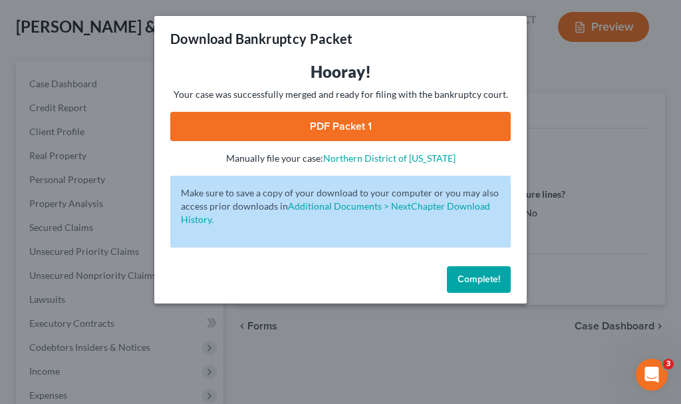
click at [303, 128] on link "PDF Packet 1" at bounding box center [340, 126] width 341 height 29
click at [458, 279] on span "Complete!" at bounding box center [479, 278] width 43 height 11
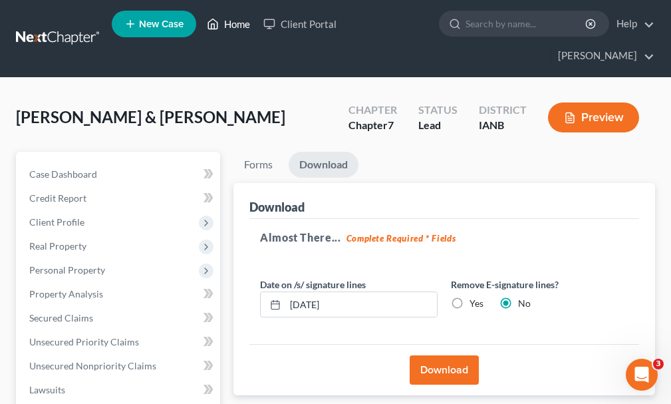
click at [232, 26] on link "Home" at bounding box center [228, 24] width 57 height 24
